Goal: Find specific page/section: Find specific page/section

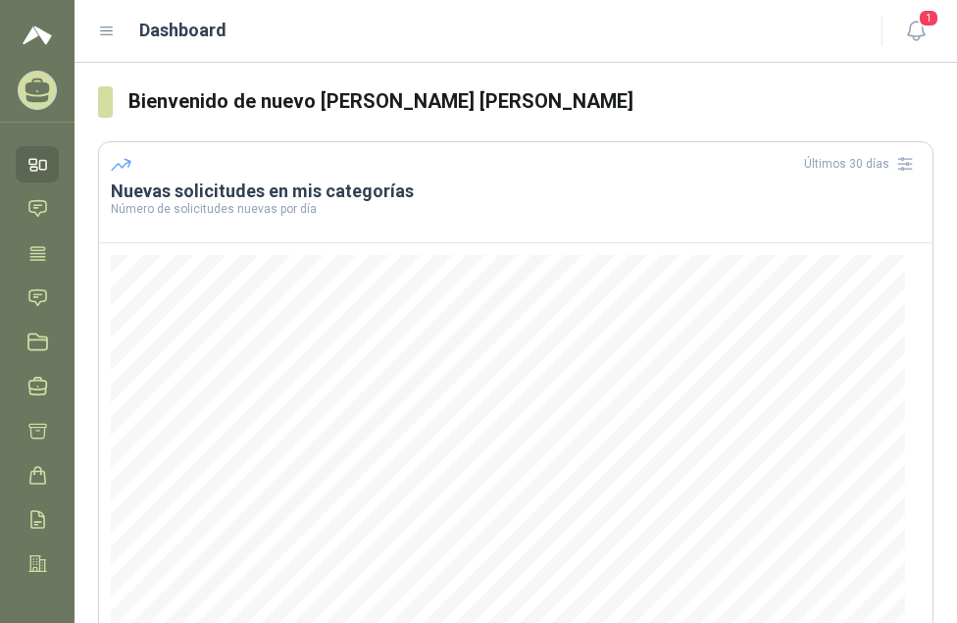
scroll to position [279, 0]
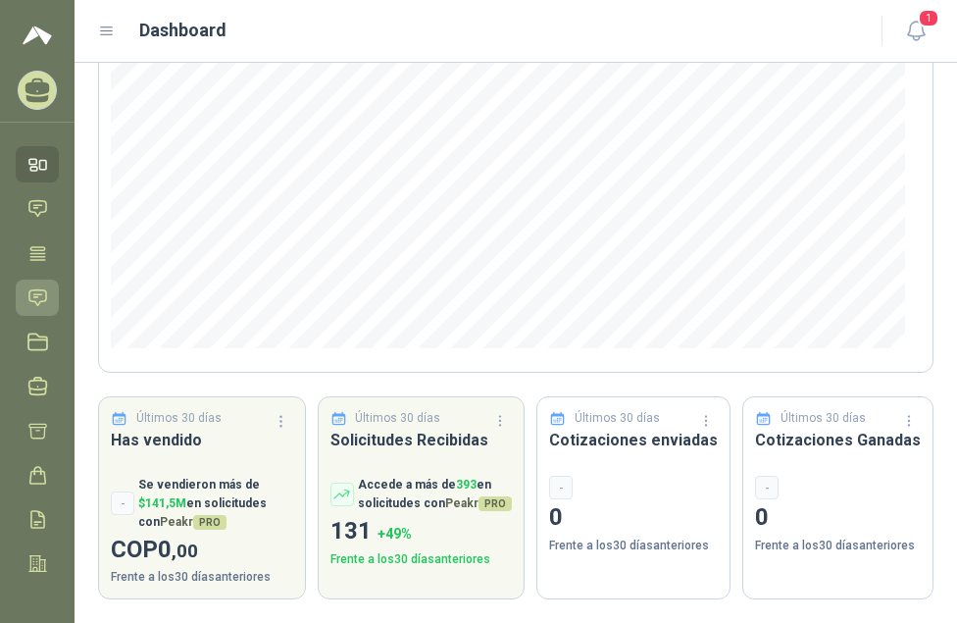
click at [41, 298] on icon at bounding box center [37, 297] width 21 height 21
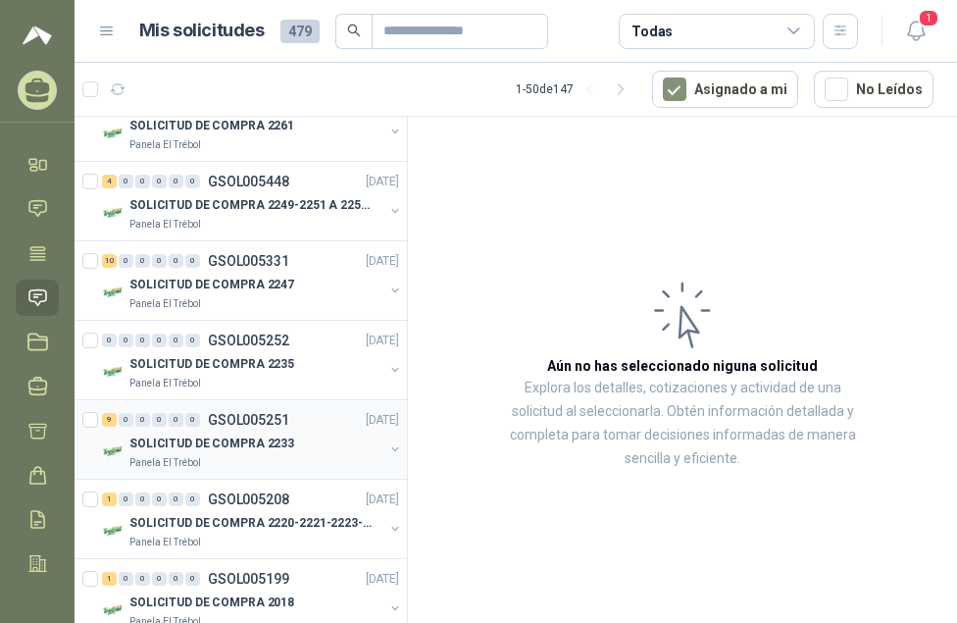
scroll to position [196, 0]
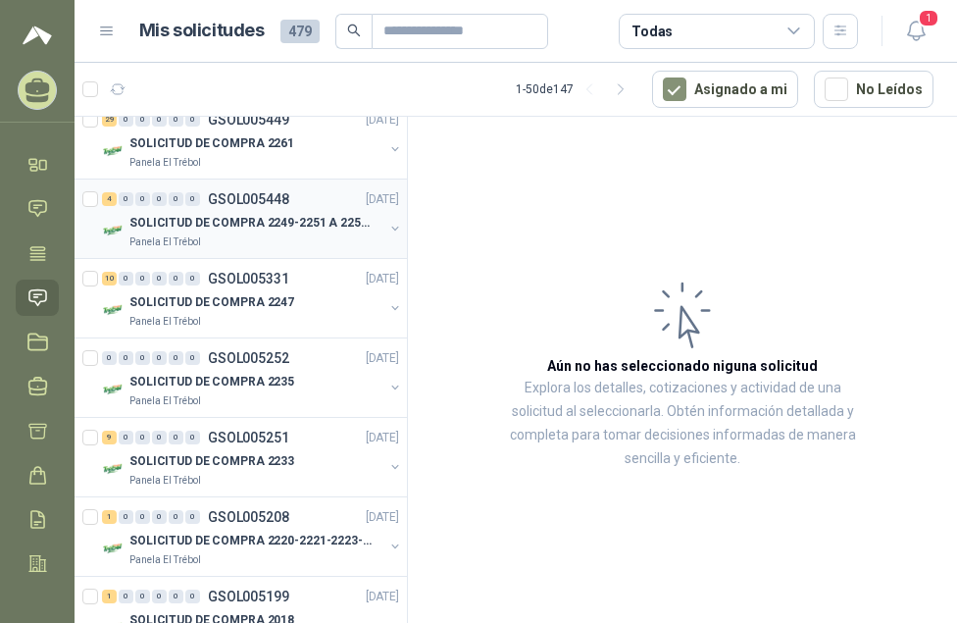
click at [289, 219] on p "SOLICITUD DE COMPRA 2249-2251 A 2256-2258 Y 2262" at bounding box center [251, 223] width 244 height 19
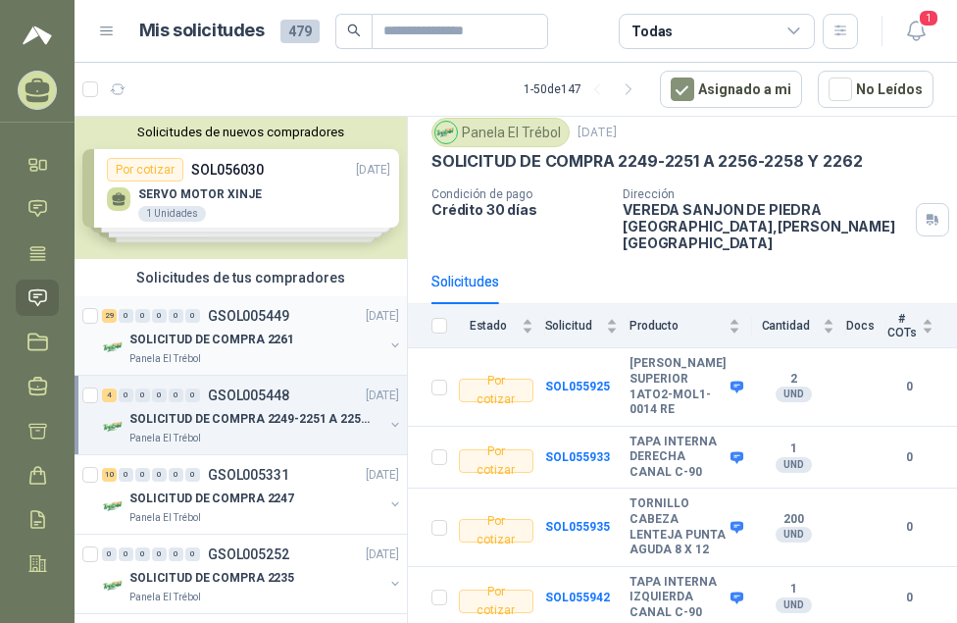
click at [254, 312] on p "GSOL005449" at bounding box center [248, 316] width 81 height 14
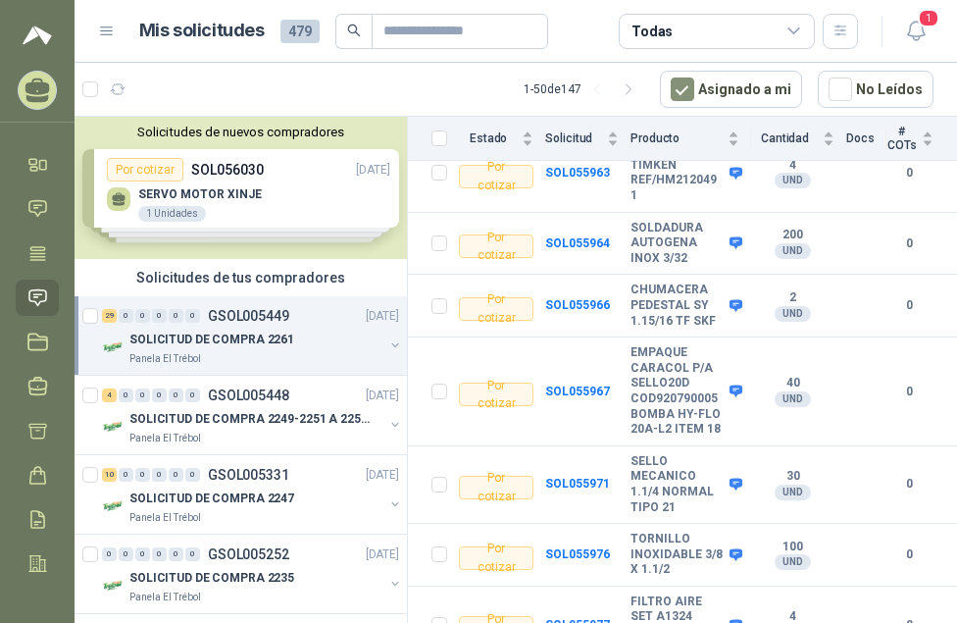
scroll to position [1213, 0]
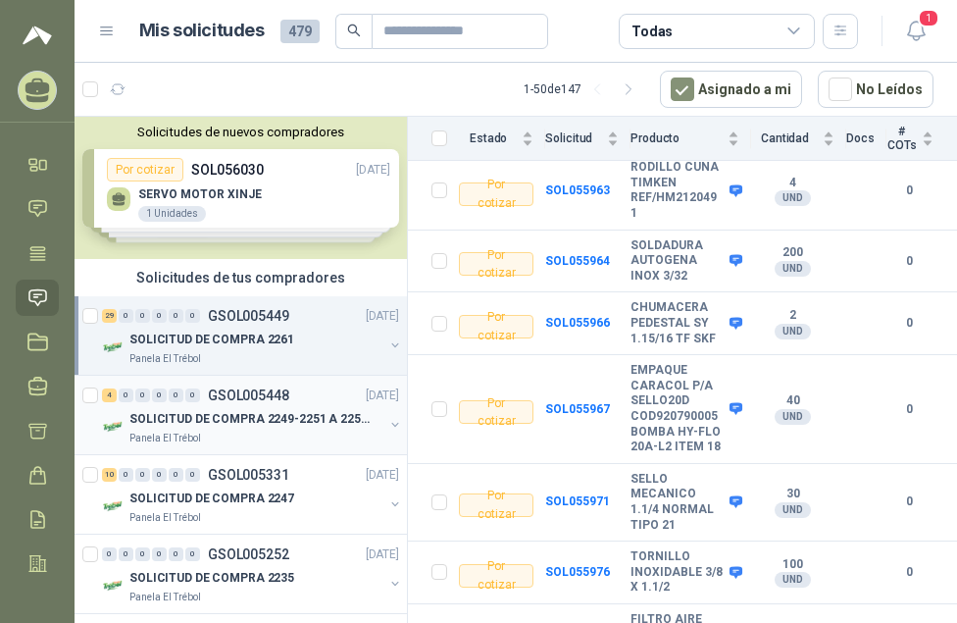
click at [293, 391] on div "4 0 0 0 0 0 GSOL005448 [DATE]" at bounding box center [252, 395] width 301 height 24
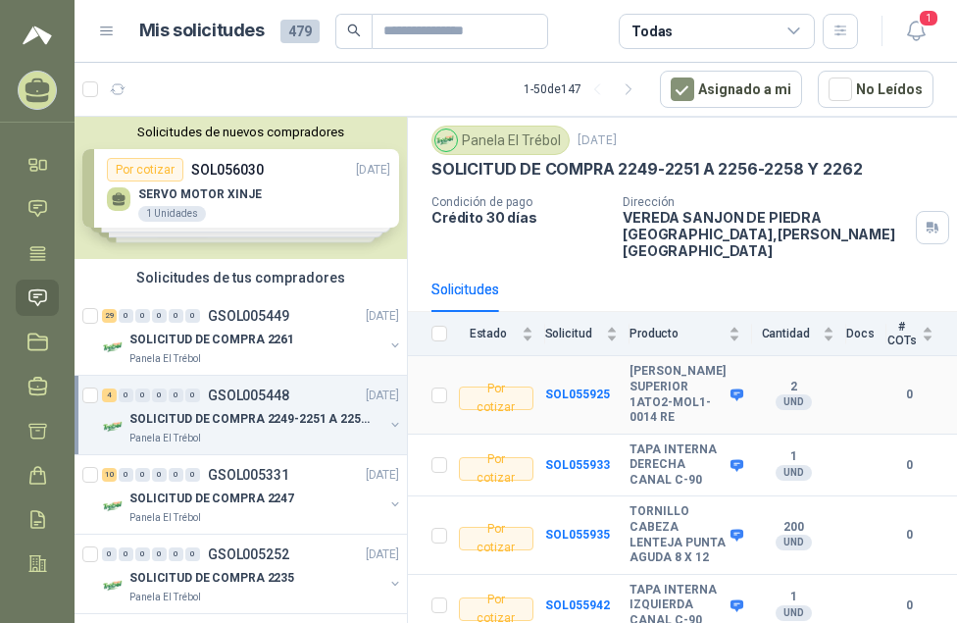
scroll to position [98, 0]
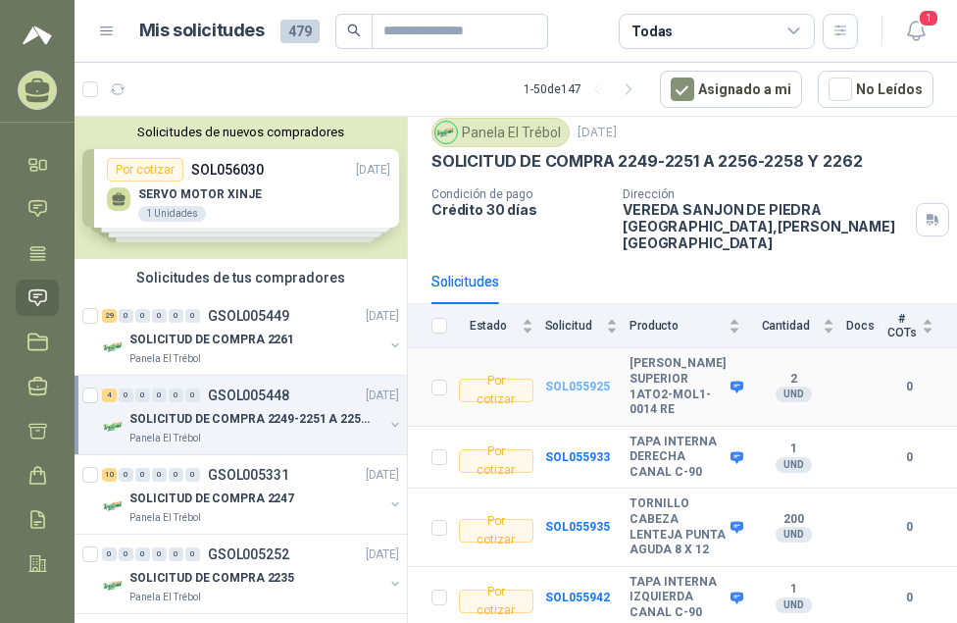
click at [584, 379] on b "SOL055925" at bounding box center [577, 386] width 65 height 14
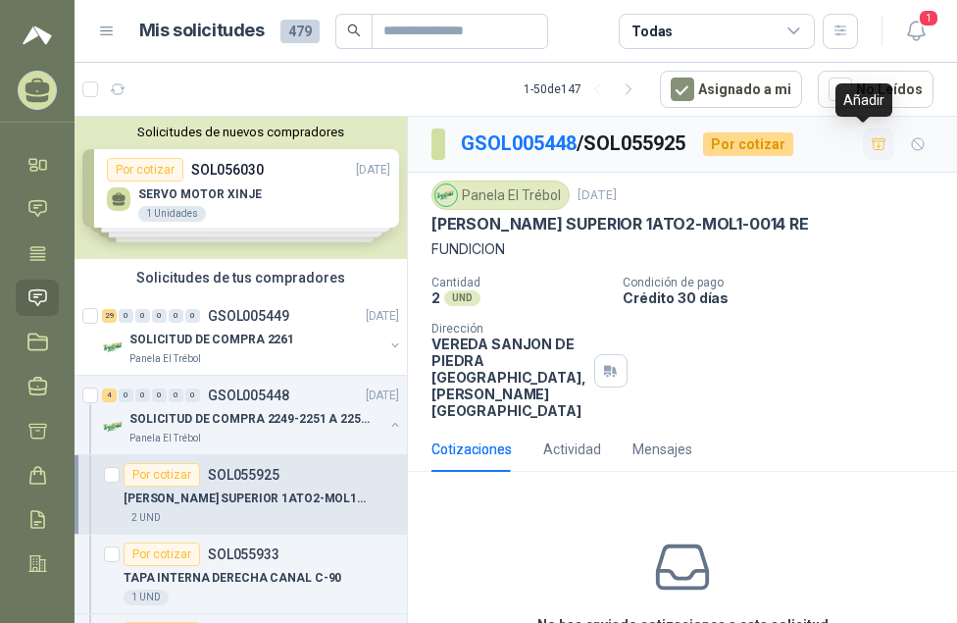
click at [871, 145] on icon "button" at bounding box center [879, 144] width 17 height 17
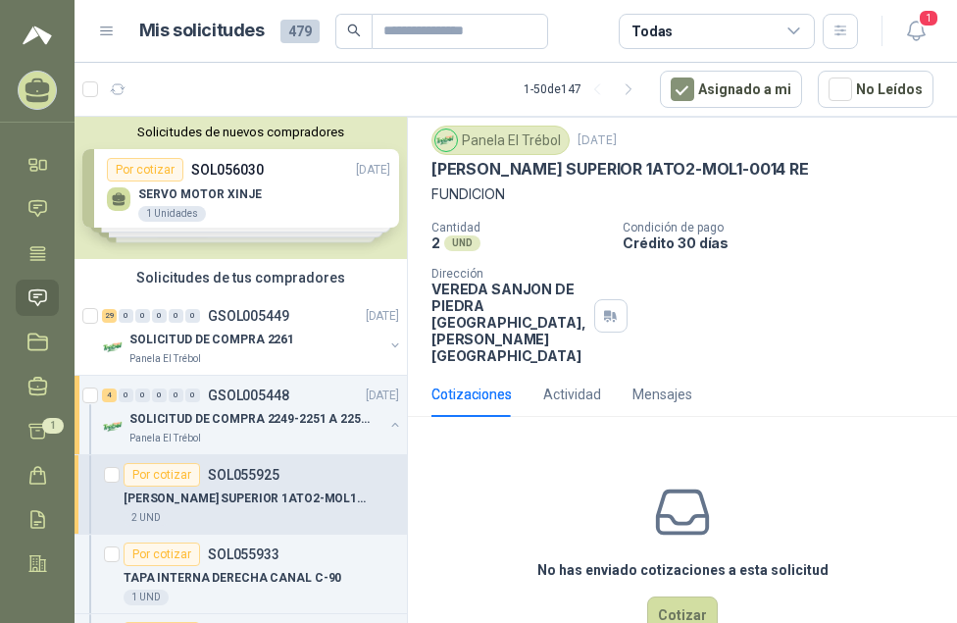
scroll to position [92, 0]
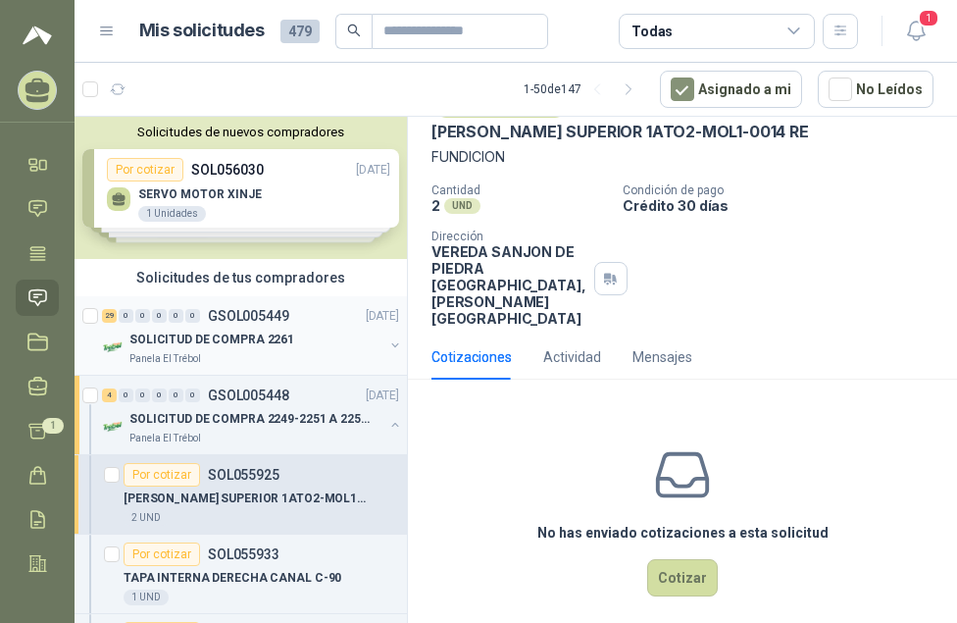
click at [239, 336] on p "SOLICITUD DE COMPRA 2261" at bounding box center [211, 339] width 165 height 19
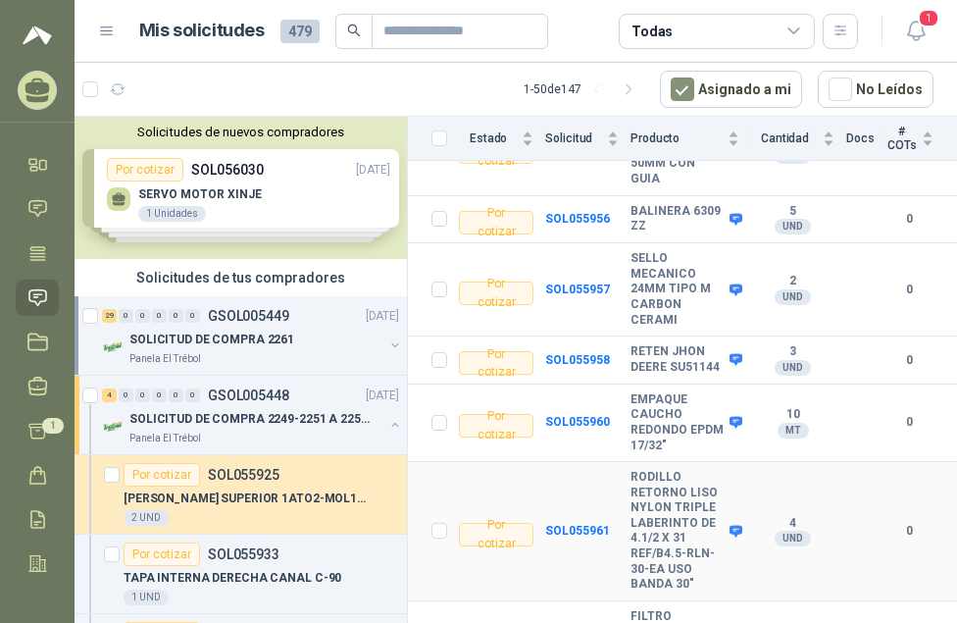
scroll to position [784, 0]
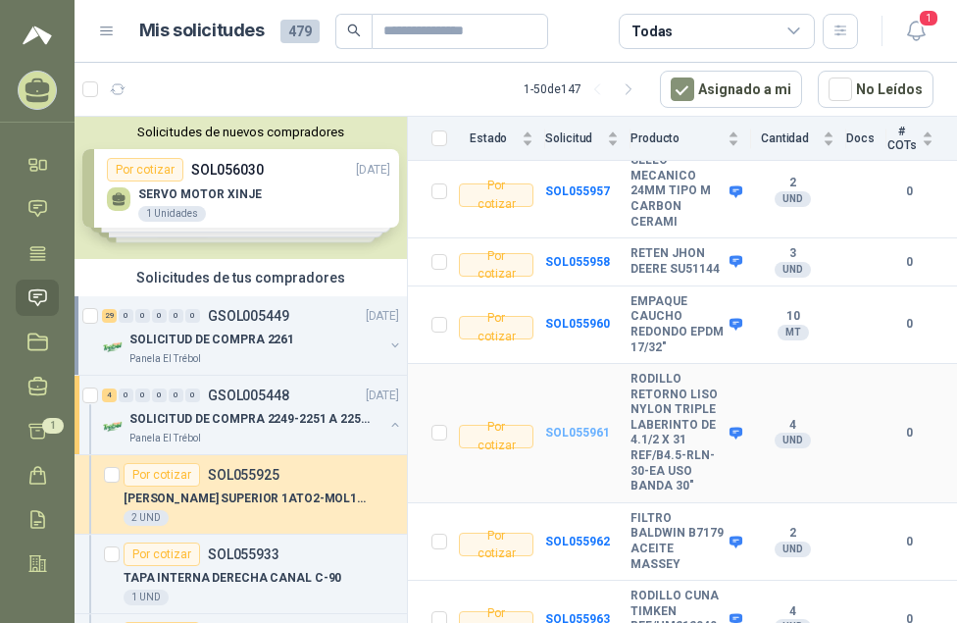
click at [549, 425] on b "SOL055961" at bounding box center [577, 432] width 65 height 14
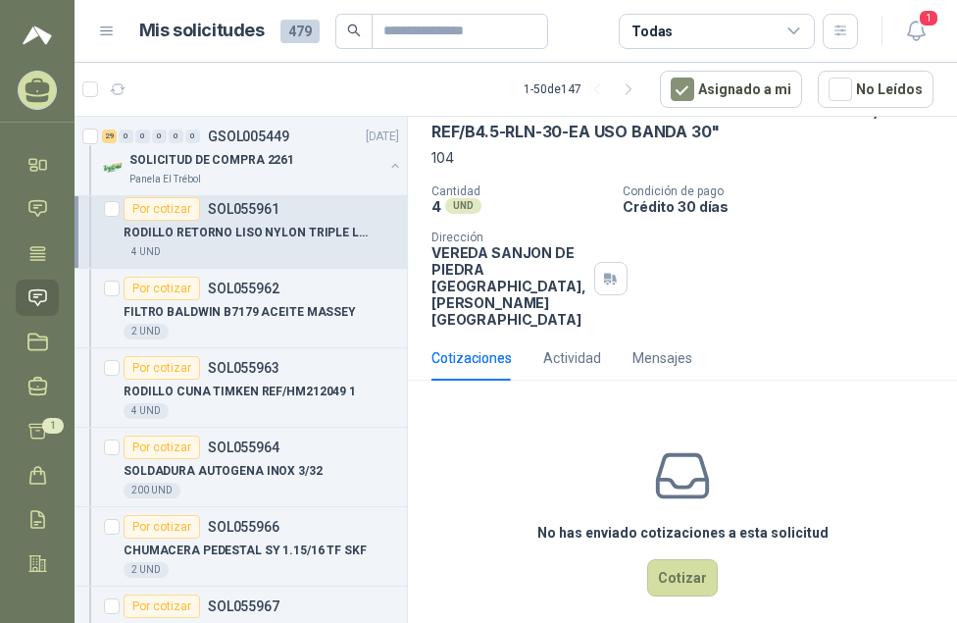
scroll to position [1078, 0]
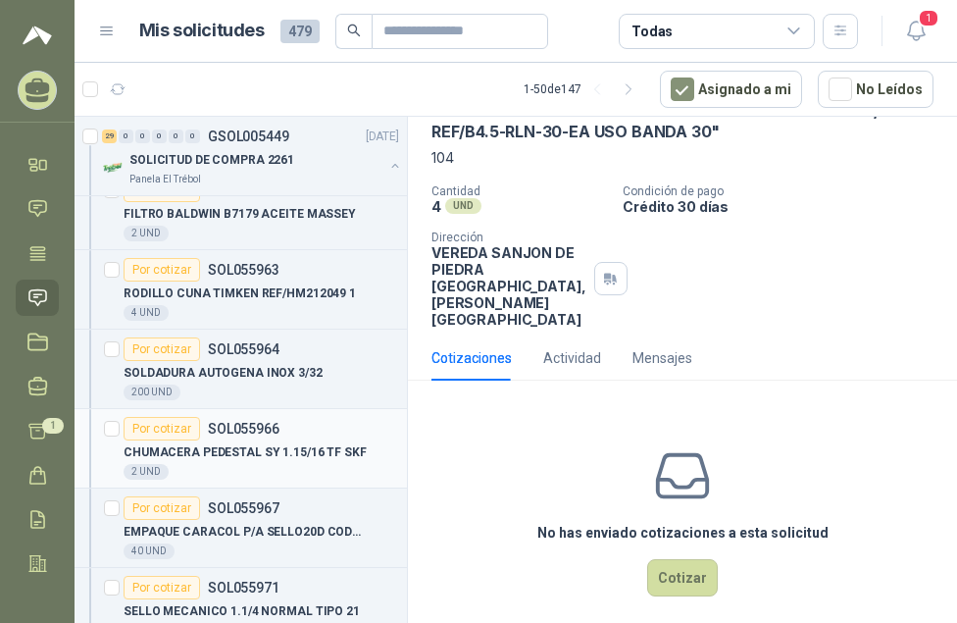
click at [215, 450] on p "CHUMACERA PEDESTAL SY 1.15/16 TF SKF" at bounding box center [245, 452] width 243 height 19
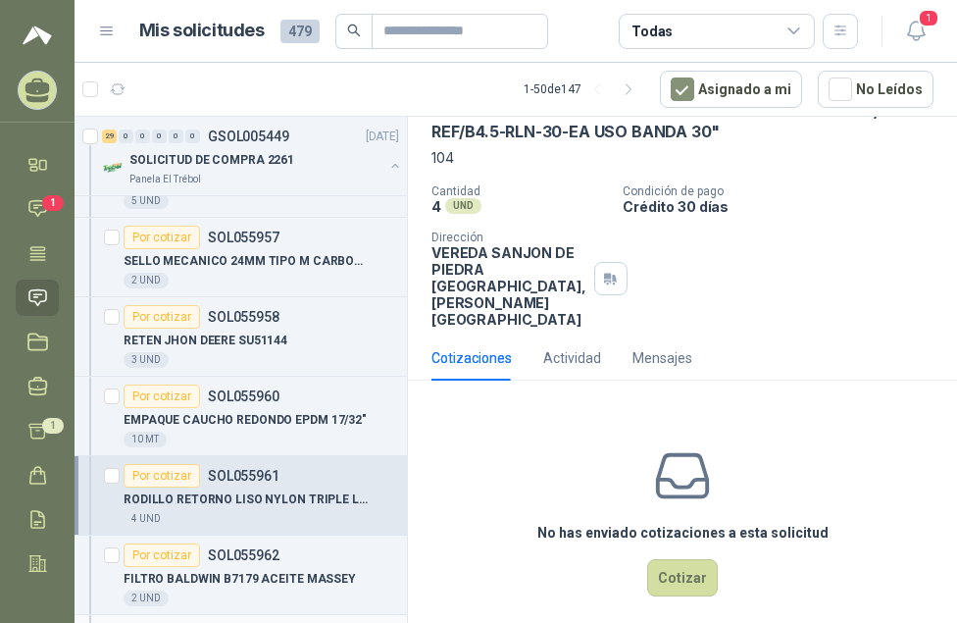
scroll to position [686, 0]
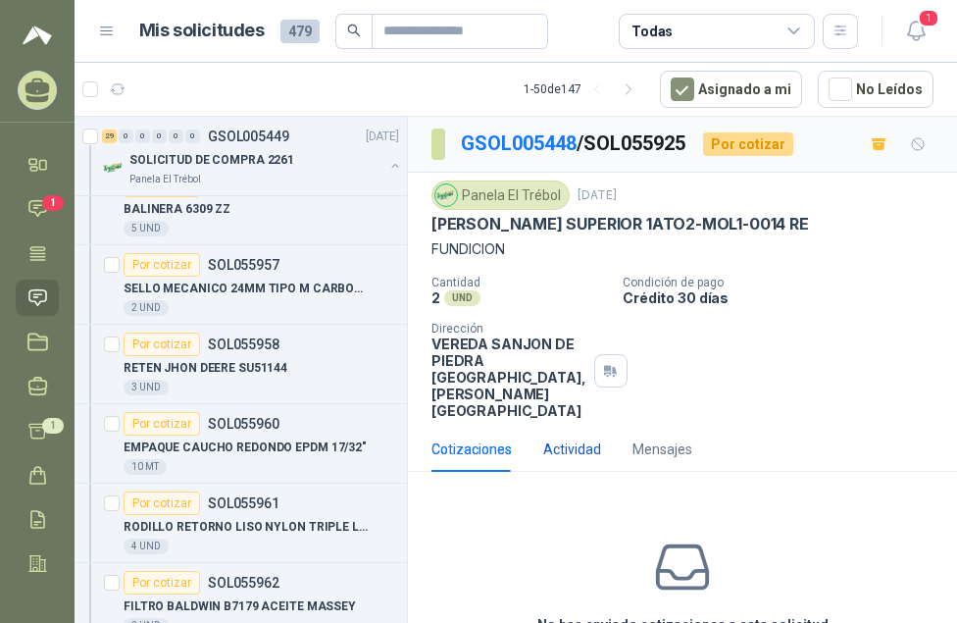
click at [569, 438] on div "Actividad" at bounding box center [572, 449] width 58 height 22
